Goal: Task Accomplishment & Management: Manage account settings

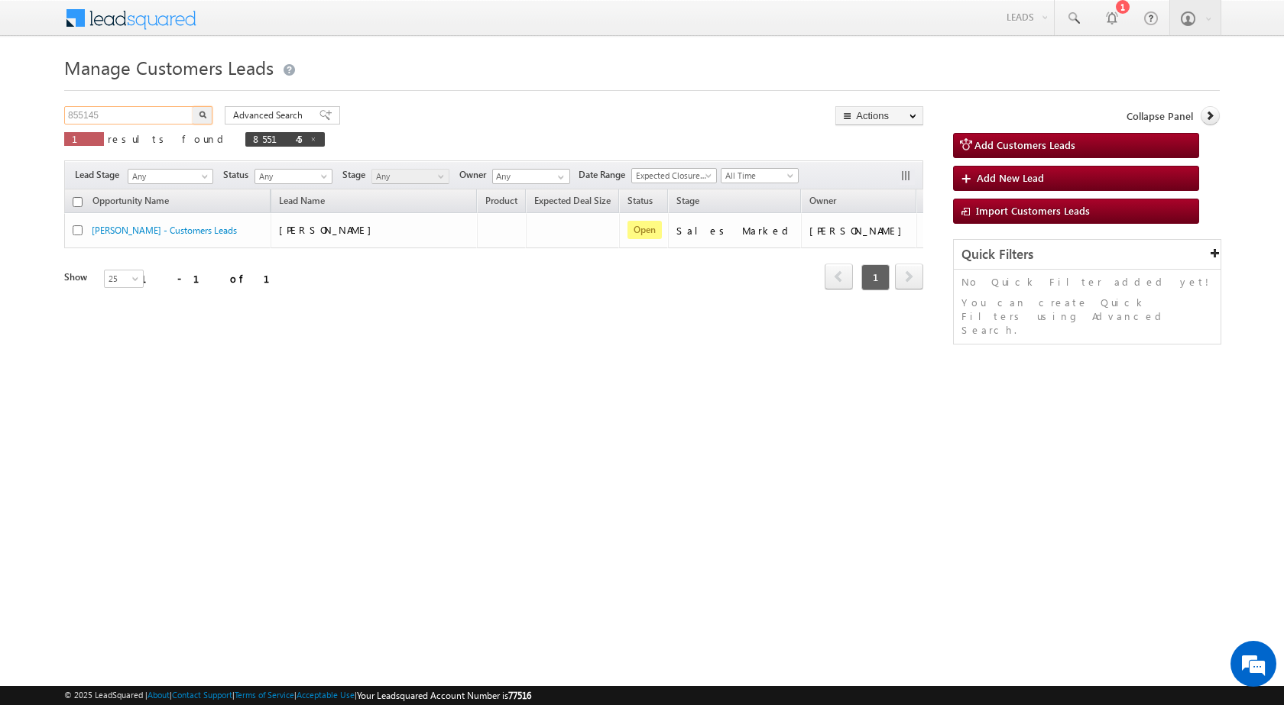
drag, startPoint x: 116, startPoint y: 114, endPoint x: 74, endPoint y: 118, distance: 42.2
click at [74, 118] on input "855145" at bounding box center [129, 115] width 131 height 18
paste input "847001"
type input "8847001"
click at [193, 106] on button "button" at bounding box center [203, 115] width 20 height 18
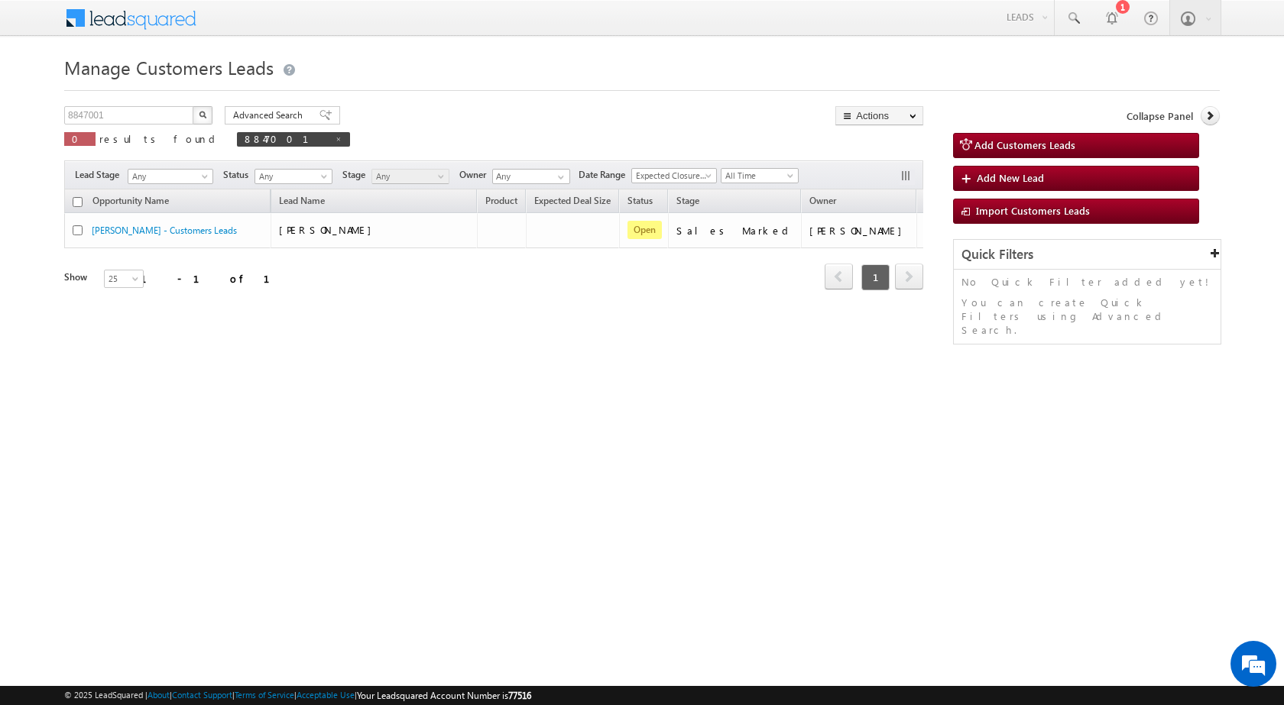
click at [193, 106] on button "button" at bounding box center [203, 115] width 20 height 18
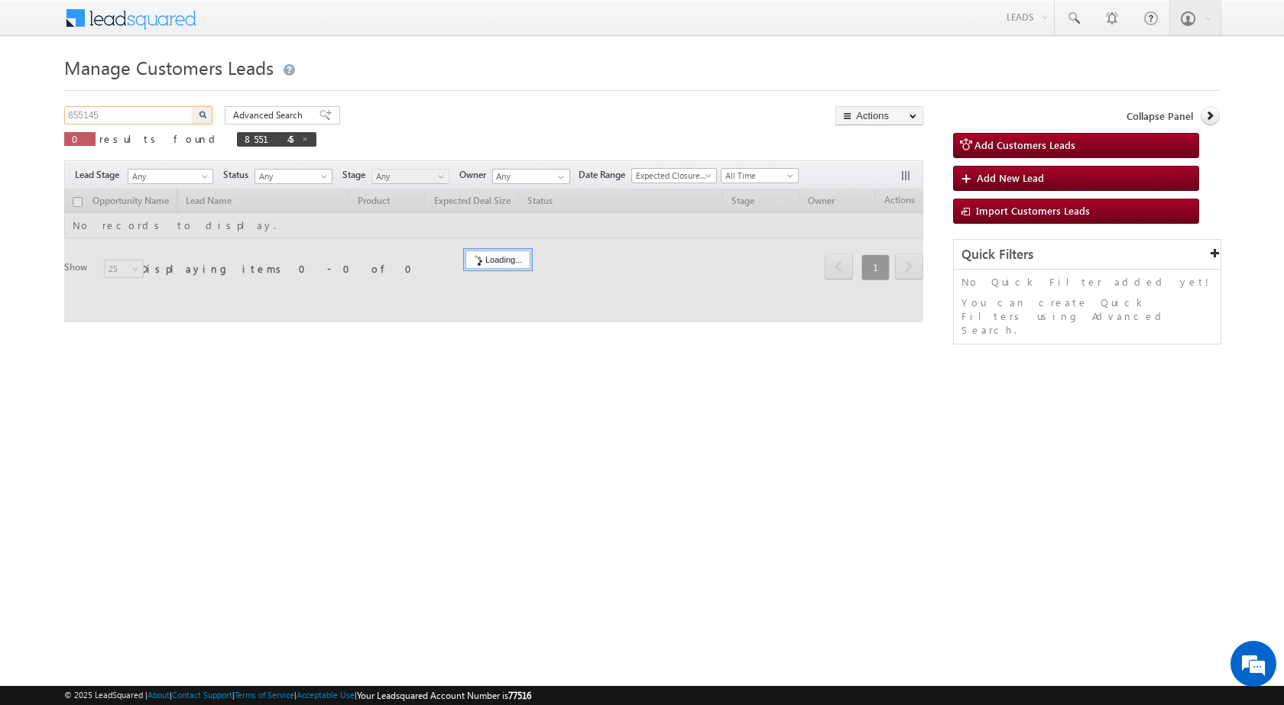
drag, startPoint x: 118, startPoint y: 114, endPoint x: 4, endPoint y: 122, distance: 114.2
click at [4, 122] on body "Menu Nandini Bhosale sitar a6@ks erve." at bounding box center [642, 216] width 1284 height 433
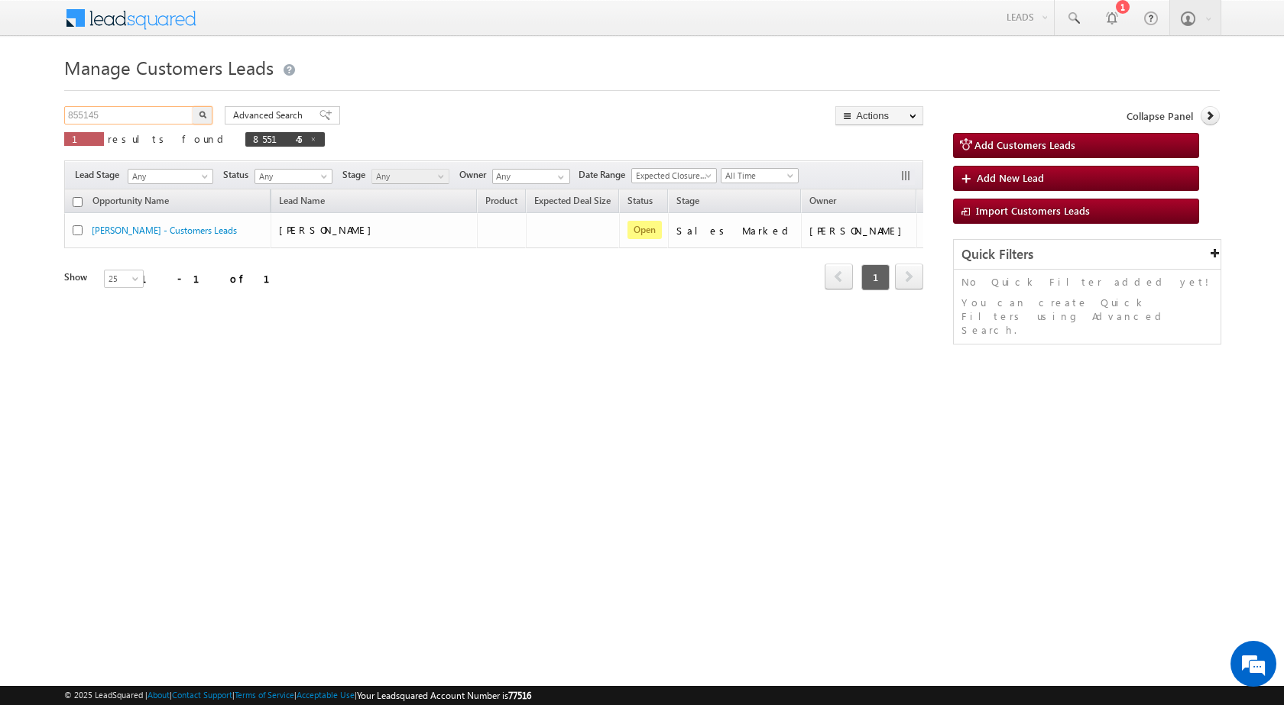
paste input "47001"
type input "847001"
click at [193, 106] on button "button" at bounding box center [203, 115] width 20 height 18
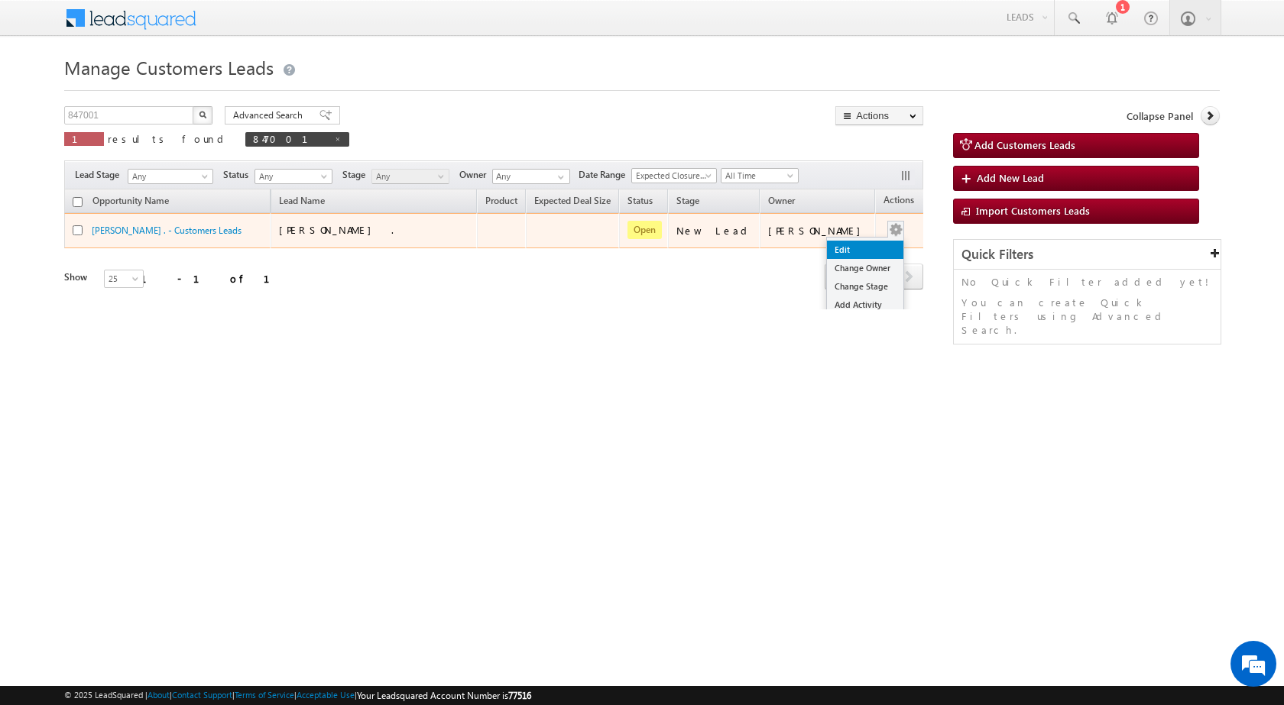
click at [853, 246] on link "Edit" at bounding box center [865, 250] width 76 height 18
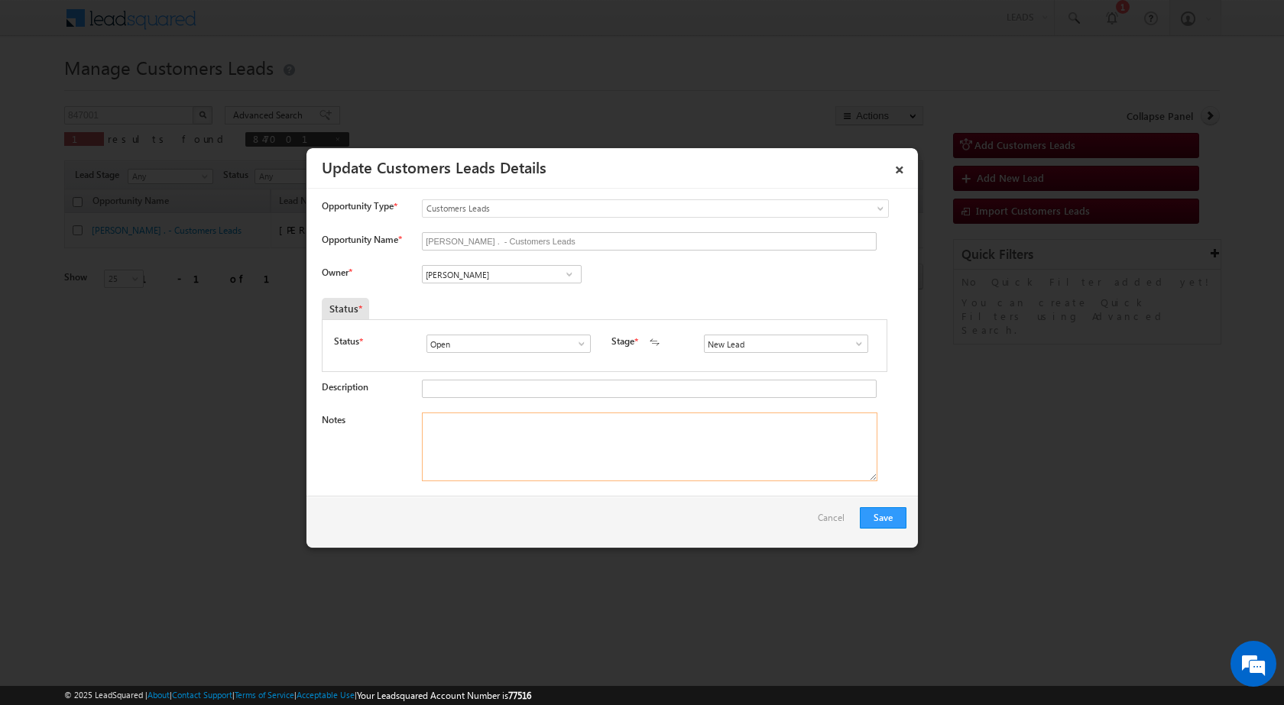
click at [650, 463] on textarea "Notes" at bounding box center [649, 447] width 455 height 69
paste textarea "847001 / Wahidur rahman / 9235732574 / CONSTRUCTION / OWNER HIMSELF / 273001 to…"
type textarea "847001 / Wahidur rahman / 9235732574 / CONSTRUCTION / OWNER HIMSELF / 273001 to…"
click at [853, 345] on span at bounding box center [858, 344] width 15 height 12
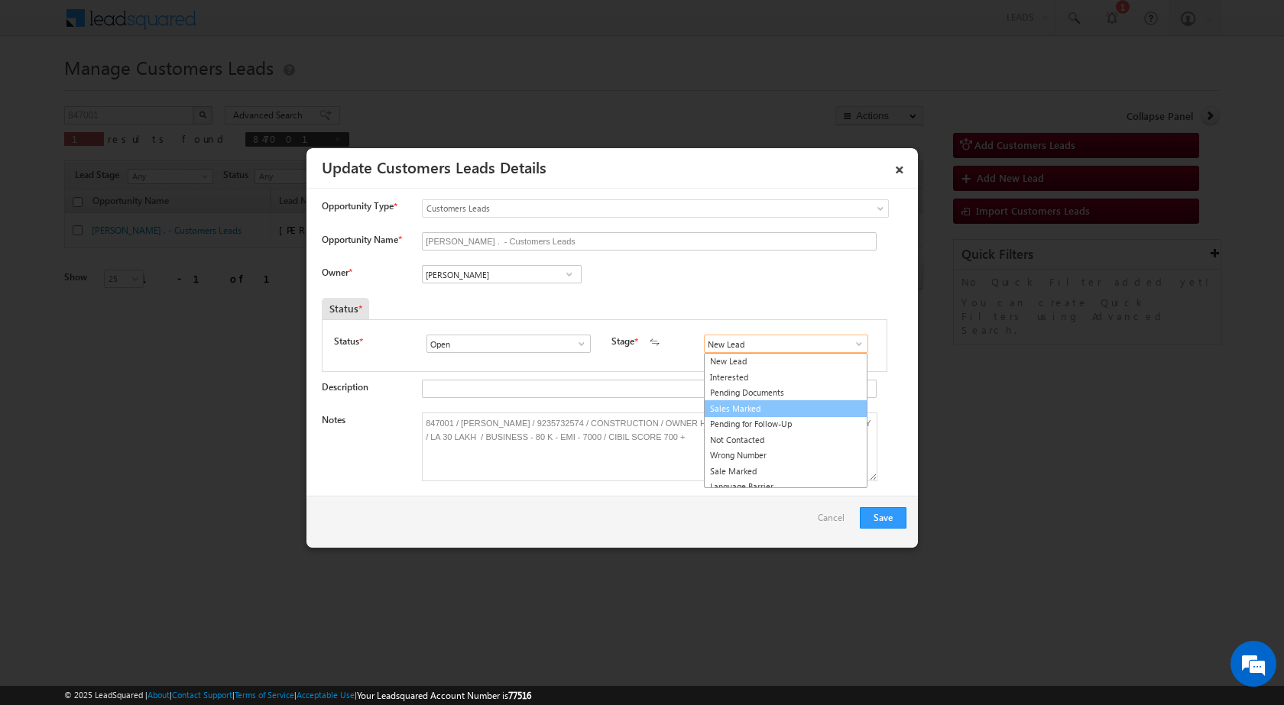
click at [742, 412] on link "Sales Marked" at bounding box center [786, 409] width 164 height 18
type input "Sales Marked"
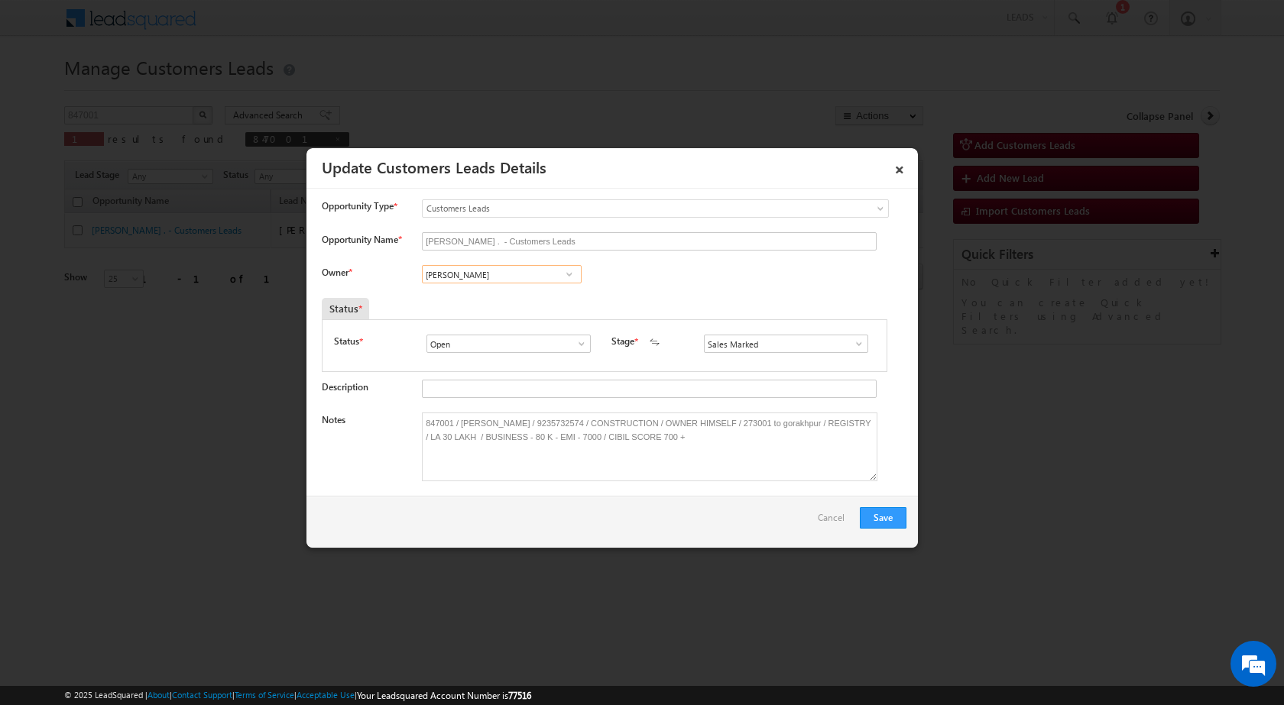
click at [506, 273] on input "Vikas Halwai" at bounding box center [502, 274] width 160 height 18
paste input "devesh.srivastava@sgrlimited.in"
click at [503, 307] on span "devesh.srivastava@sgrlimited.in" at bounding box center [497, 304] width 138 height 11
type input "Devesh Srivastav"
click at [874, 516] on button "Save" at bounding box center [883, 517] width 47 height 21
